Goal: Information Seeking & Learning: Check status

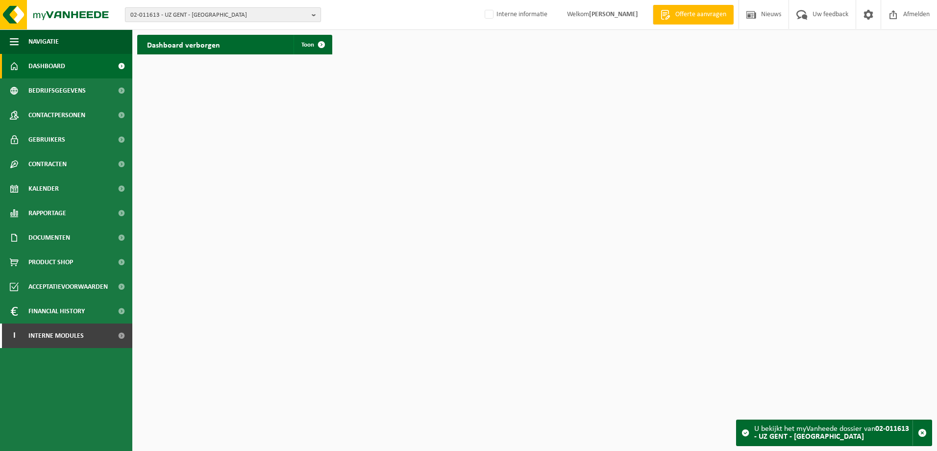
click at [220, 9] on span "02-011613 - UZ GENT - GENT" at bounding box center [218, 15] width 177 height 15
click at [211, 29] on input "text" at bounding box center [222, 31] width 191 height 12
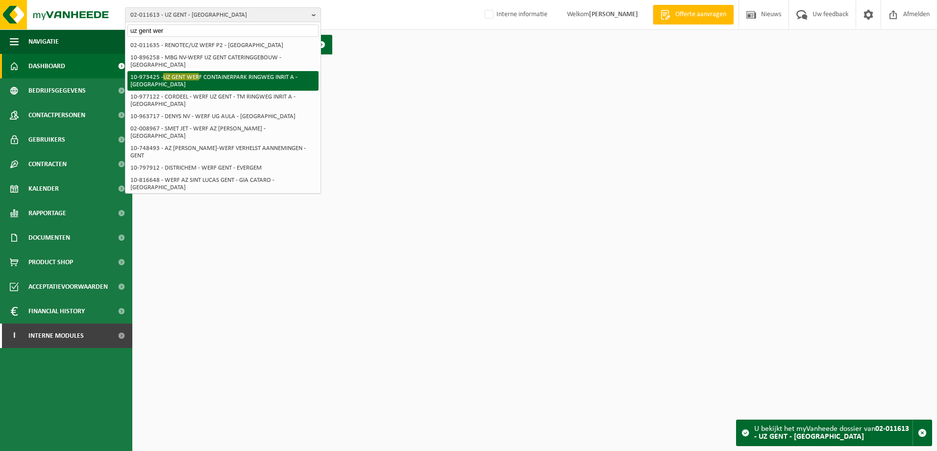
type input "uz gent wer"
click at [236, 71] on li "10-973425 - UZ GENT WER F CONTAINERPARK RINGWEG INRIT A - GENT" at bounding box center [222, 81] width 191 height 20
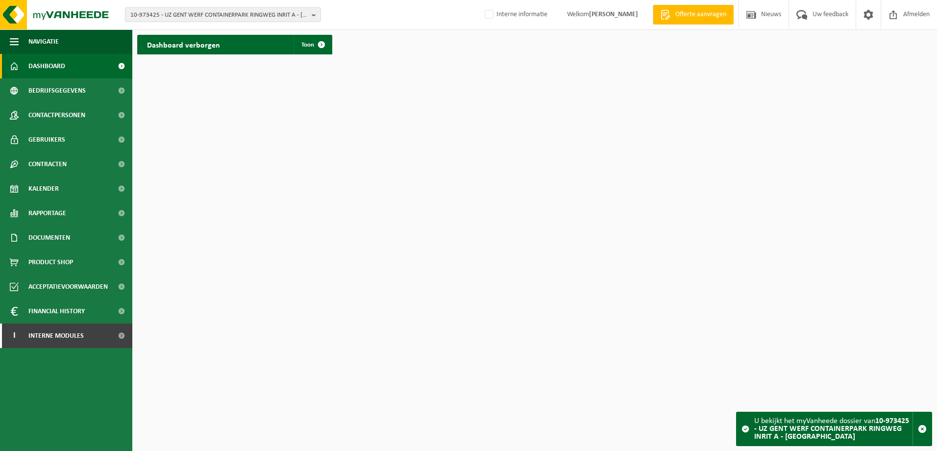
click at [222, 43] on h2 "Dashboard verborgen" at bounding box center [183, 44] width 93 height 19
click at [315, 45] on span at bounding box center [322, 45] width 20 height 20
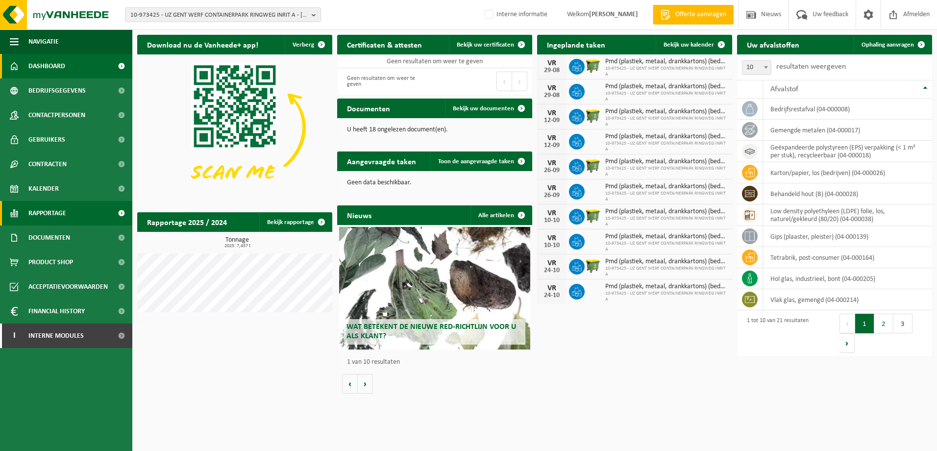
click at [62, 202] on span "Rapportage" at bounding box center [47, 213] width 38 height 25
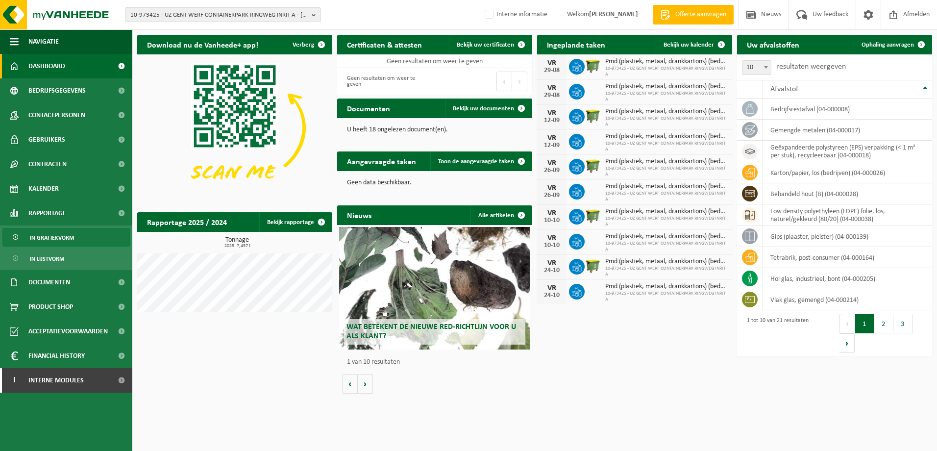
click at [67, 231] on span "In grafiekvorm" at bounding box center [52, 237] width 44 height 19
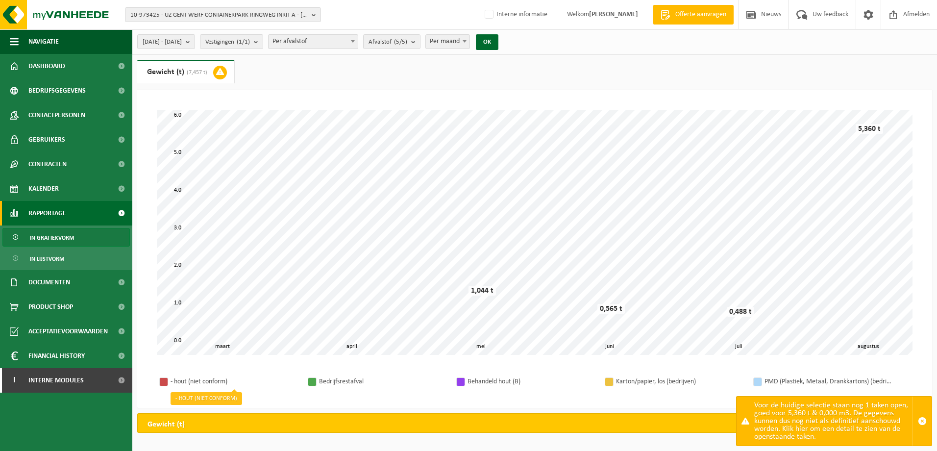
click at [224, 379] on div "- hout (niet conform)" at bounding box center [234, 381] width 127 height 12
click at [921, 422] on span "button" at bounding box center [922, 421] width 9 height 9
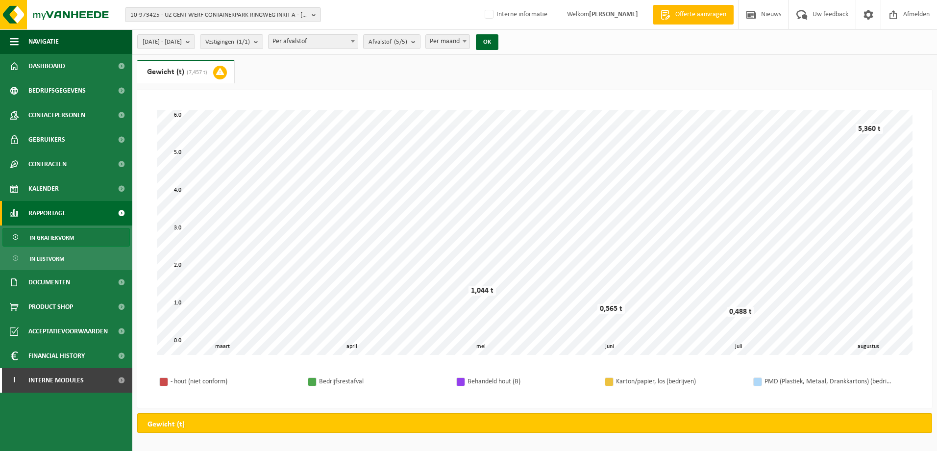
click at [62, 239] on span "In grafiekvorm" at bounding box center [52, 237] width 44 height 19
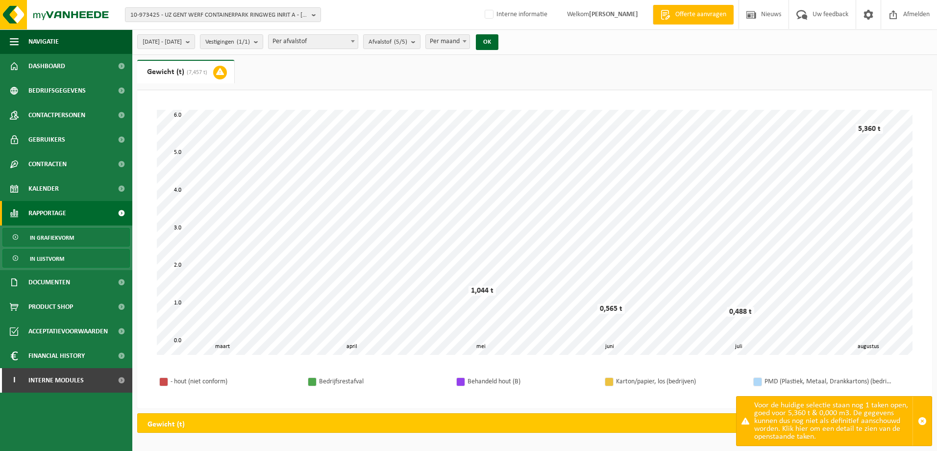
click at [46, 251] on span "In lijstvorm" at bounding box center [47, 258] width 34 height 19
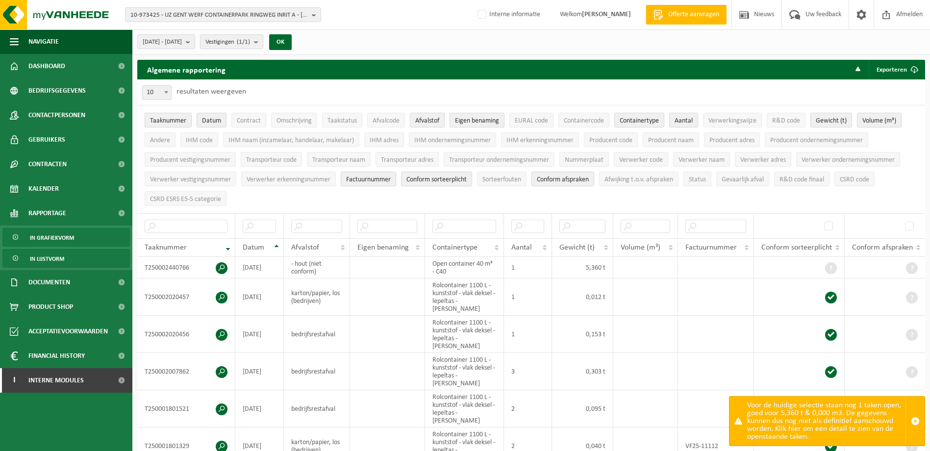
click at [55, 240] on span "In grafiekvorm" at bounding box center [52, 237] width 44 height 19
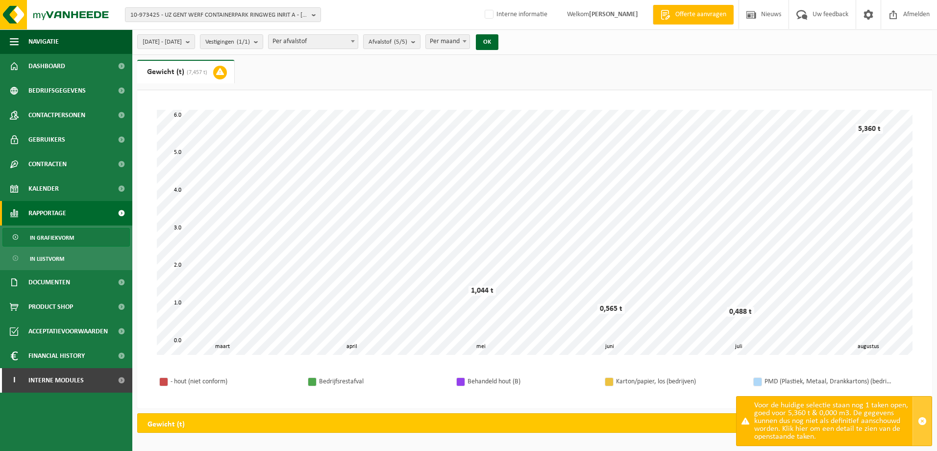
click at [928, 422] on button "button" at bounding box center [922, 421] width 19 height 49
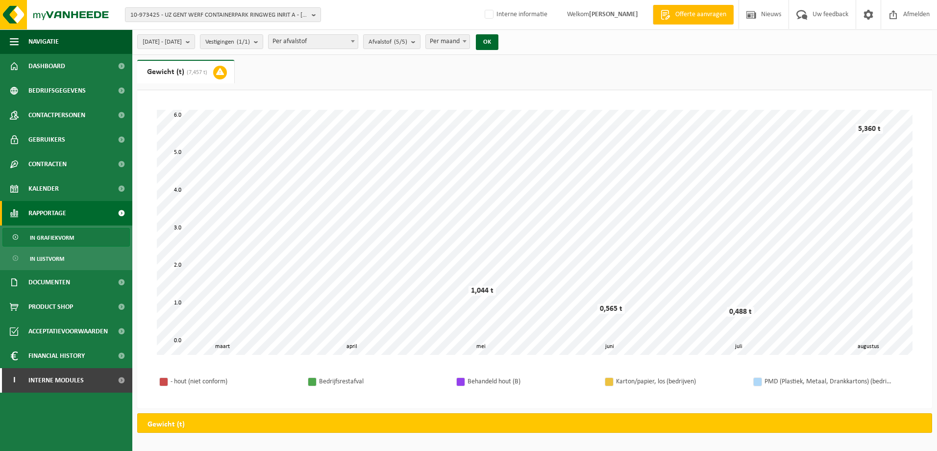
click at [195, 418] on div "Gewicht (t)" at bounding box center [534, 423] width 795 height 20
click at [183, 421] on h2 "Gewicht (t)" at bounding box center [166, 425] width 57 height 22
click at [183, 422] on h2 "Gewicht (t)" at bounding box center [166, 425] width 57 height 22
drag, startPoint x: 183, startPoint y: 422, endPoint x: 189, endPoint y: 423, distance: 6.5
click at [184, 423] on h2 "Gewicht (t)" at bounding box center [166, 425] width 57 height 22
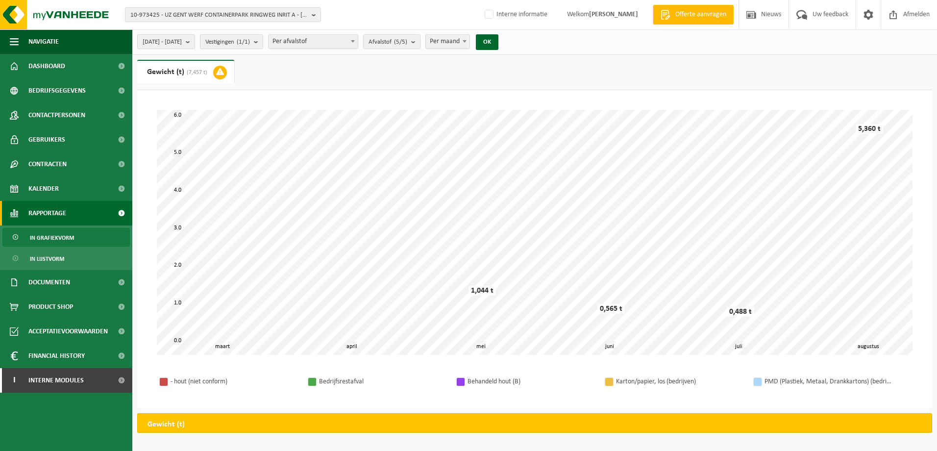
click at [238, 423] on div "Gewicht (t)" at bounding box center [534, 423] width 795 height 20
click at [291, 65] on ul "Gewicht (t) (7,457 t) Volume (m³)" at bounding box center [534, 75] width 795 height 30
click at [292, 68] on ul "Gewicht (t) (7,457 t) Volume (m³)" at bounding box center [534, 75] width 795 height 30
